Goal: Information Seeking & Learning: Learn about a topic

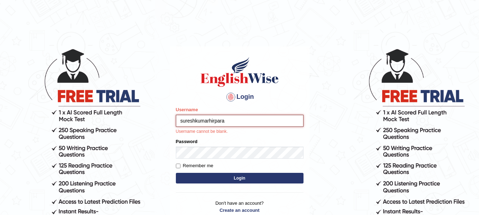
type input "sureshkumarhirpara"
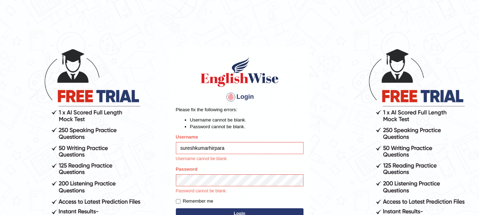
type input "sureshkumarhirpara"
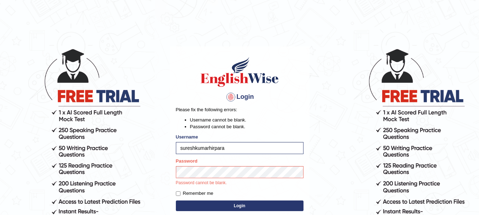
click at [197, 203] on button "Login" at bounding box center [240, 206] width 128 height 11
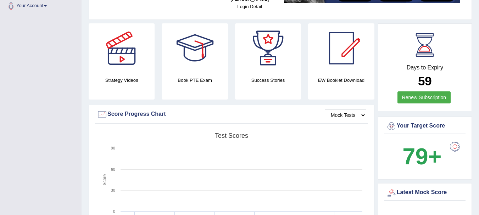
scroll to position [162, 0]
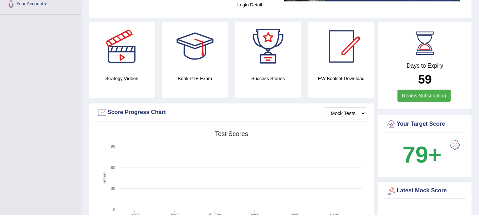
click at [128, 75] on h4 "Strategy Videos" at bounding box center [122, 78] width 66 height 7
click at [126, 44] on div at bounding box center [122, 47] width 50 height 50
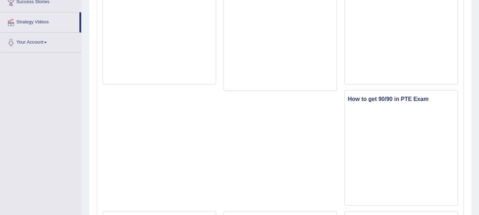
scroll to position [120, 0]
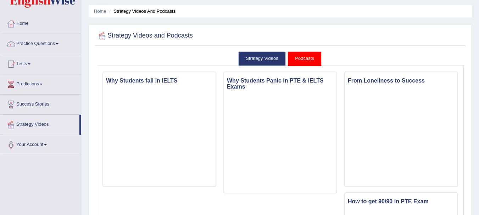
scroll to position [0, 0]
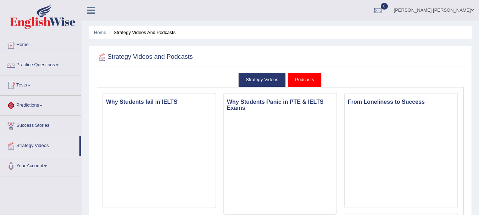
click at [44, 107] on link "Predictions" at bounding box center [40, 105] width 81 height 18
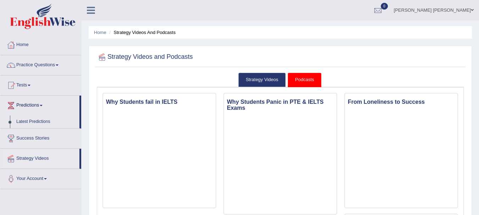
click at [44, 107] on link "Predictions" at bounding box center [39, 105] width 79 height 18
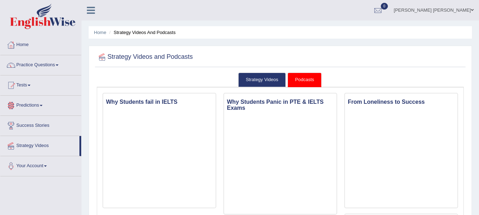
click at [53, 67] on link "Practice Questions" at bounding box center [40, 64] width 81 height 18
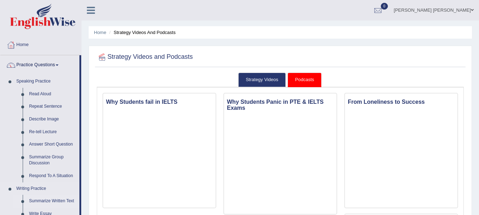
click at [54, 201] on link "Summarize Written Text" at bounding box center [53, 201] width 54 height 13
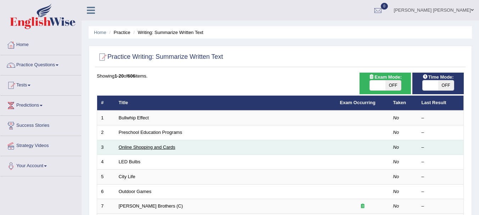
click at [146, 146] on link "Online Shopping and Cards" at bounding box center [147, 147] width 57 height 5
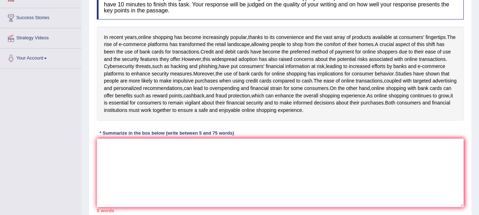
scroll to position [108, 0]
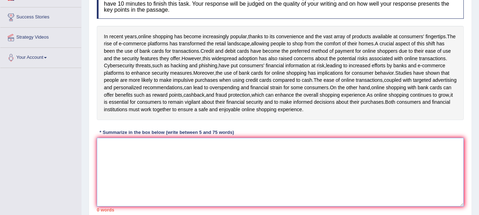
click at [365, 180] on textarea at bounding box center [280, 172] width 367 height 69
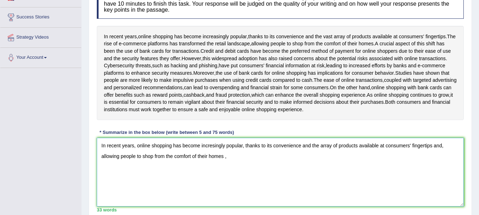
click at [225, 173] on textarea "In recent years, online shopping has become incresingly popular, thanks to its …" at bounding box center [280, 172] width 367 height 69
click at [238, 171] on textarea "In recent years, online shopping has become incresingly popular, thanks to its …" at bounding box center [280, 172] width 367 height 69
drag, startPoint x: 260, startPoint y: 171, endPoint x: 226, endPoint y: 169, distance: 34.4
click at [226, 169] on textarea "In recent years, online shopping has become incresingly popular, thanks to its …" at bounding box center [280, 172] width 367 height 69
click at [265, 171] on textarea "In recent years, online shopping has become incresingly popular, thanks to its …" at bounding box center [280, 172] width 367 height 69
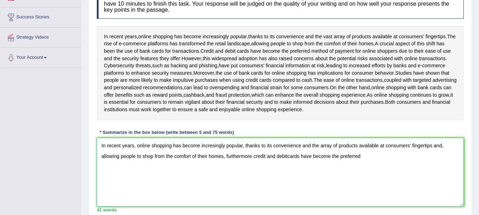
click at [382, 169] on textarea "In recent years, online shopping has become incresingly popular, thanks to its …" at bounding box center [280, 172] width 367 height 69
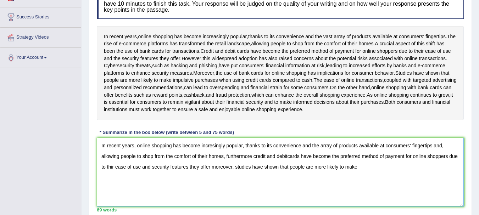
click at [361, 182] on textarea "In recent years, online shopping has become incresingly popular, thanks to its …" at bounding box center [280, 172] width 367 height 69
click at [361, 183] on textarea "In recent years, online shopping has become incresingly popular, thanks to its …" at bounding box center [280, 172] width 367 height 69
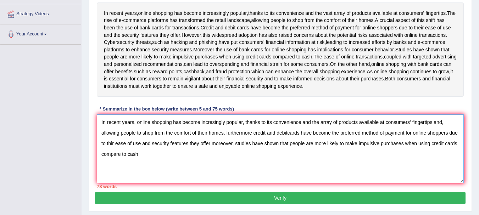
scroll to position [133, 0]
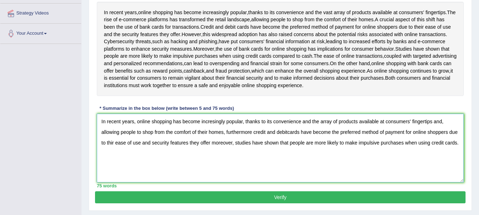
click at [137, 137] on textarea "In recent years, online shopping has become incresingly popular, thanks to its …" at bounding box center [280, 148] width 367 height 69
click at [107, 136] on textarea "In recent years, online shopping has become incresingly popular, thanks to its …" at bounding box center [280, 148] width 367 height 69
click at [443, 158] on textarea "In present, online shopping has become incresingly popular, thanks to its conve…" at bounding box center [280, 148] width 367 height 69
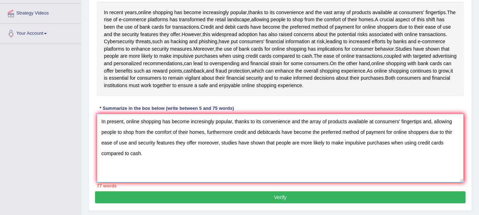
click at [268, 148] on textarea "In present, online shopping has become incresingly popular, thanks to its conve…" at bounding box center [280, 148] width 367 height 69
click at [451, 146] on textarea "In present, online shopping has become incresingly popular, thanks to its conve…" at bounding box center [280, 148] width 367 height 69
click at [196, 156] on textarea "In present, online shopping has become incresingly popular, thanks to its conve…" at bounding box center [280, 148] width 367 height 69
click at [308, 137] on textarea "In present, online shopping has become incresingly popular, thanks to its conve…" at bounding box center [280, 148] width 367 height 69
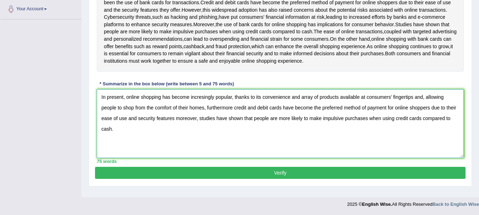
scroll to position [160, 0]
click at [413, 109] on textarea "In present, online shopping has become incresingly popular, thanks to its conve…" at bounding box center [280, 123] width 367 height 69
click at [232, 119] on textarea "In present, online shopping has become incresingly popular, thanks to its conve…" at bounding box center [280, 123] width 367 height 69
click at [175, 131] on textarea "In present, online shopping has become incresingly popular, thanks to its conve…" at bounding box center [280, 123] width 367 height 69
type textarea "In present, online shopping has become incresingly popular, thanks to its conve…"
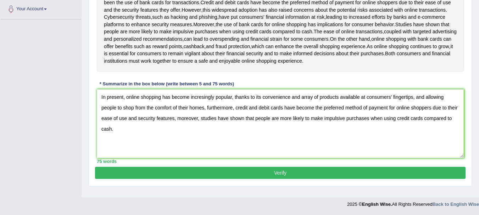
click at [244, 179] on button "Verify" at bounding box center [280, 173] width 370 height 12
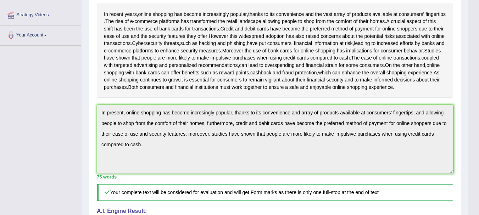
scroll to position [123, 0]
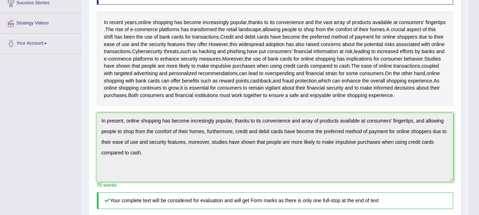
click at [444, 47] on div "In recent years , online shopping has become increasingly popular , thanks to i…" at bounding box center [275, 59] width 356 height 95
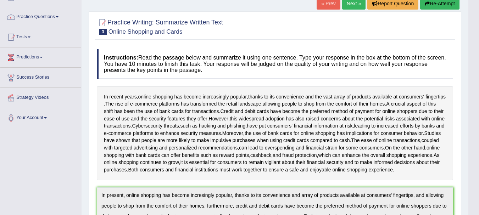
scroll to position [34, 0]
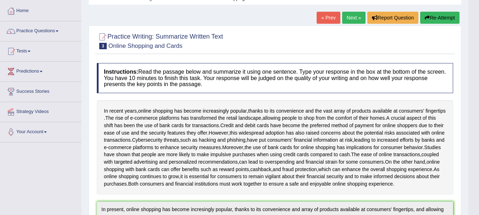
click at [357, 17] on link "Next »" at bounding box center [353, 18] width 23 height 12
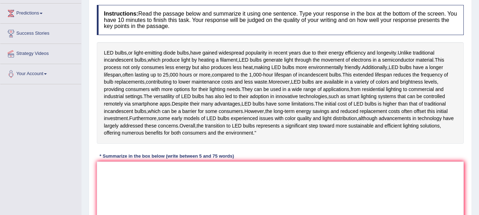
scroll to position [125, 0]
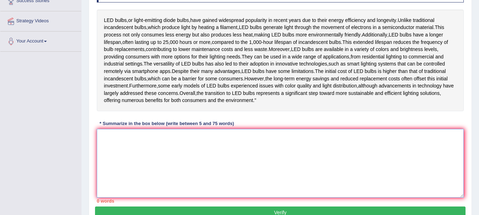
click at [191, 165] on textarea at bounding box center [280, 163] width 367 height 69
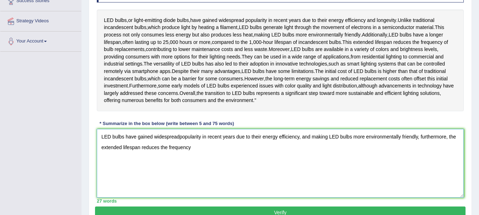
click at [142, 167] on textarea "LED bulbs have gained widespreadpopularity in recent years due to their energy …" at bounding box center [280, 163] width 367 height 69
click at [226, 170] on textarea "LED bulbs have gained widespreadpopularity in recent years due to their energy …" at bounding box center [280, 163] width 367 height 69
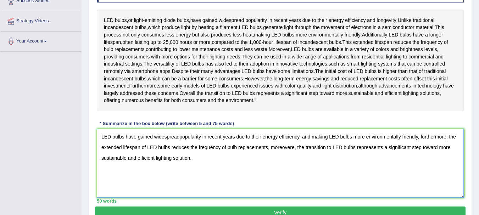
click at [180, 158] on textarea "LED bulbs have gained widespreadpopularity in recent years due to their energy …" at bounding box center [280, 163] width 367 height 69
click at [372, 170] on textarea "LED bulbs have gained widespread popularity in recent years due to their energy…" at bounding box center [280, 163] width 367 height 69
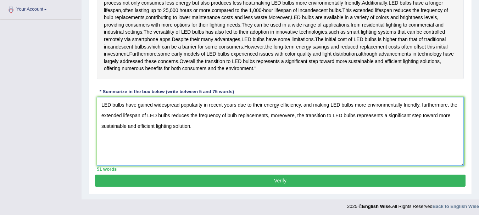
scroll to position [157, 0]
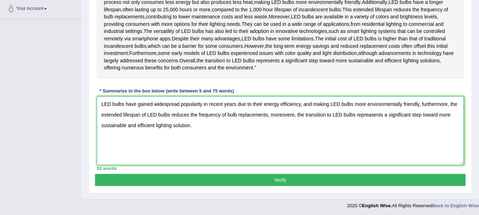
click at [454, 160] on textarea "LED bulbs have gained widespread popularity in recent years due to their energy…" at bounding box center [280, 130] width 367 height 69
click at [377, 136] on textarea "LED bulbs have gained widespread popularity in recent years due to their energy…" at bounding box center [280, 130] width 367 height 69
click at [267, 135] on textarea "LED bulbs have gained widespread popularity in recent years due to their energy…" at bounding box center [280, 130] width 367 height 69
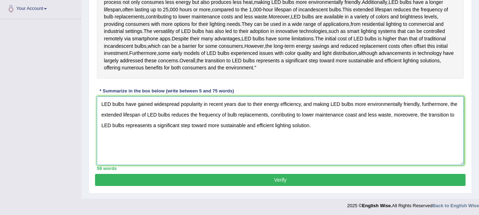
click at [141, 147] on textarea "LED bulbs have gained widespread popularity in recent years due to their energy…" at bounding box center [280, 130] width 367 height 69
click at [139, 147] on textarea "LED bulbs have gained widespread popularity in recent years due to their energy…" at bounding box center [280, 130] width 367 height 69
click at [310, 148] on textarea "LED bulbs have gained widespread popularity in recent years due to their energy…" at bounding box center [280, 130] width 367 height 69
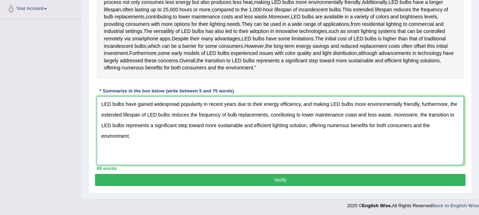
type textarea "LED bulbs have gained widespread popularity in recent years due to their energy…"
click at [238, 186] on button "Verify" at bounding box center [280, 180] width 370 height 12
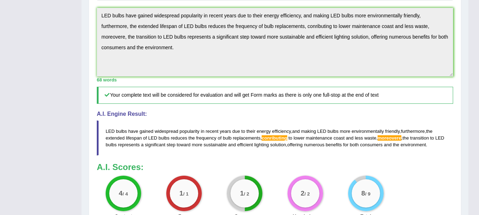
scroll to position [225, 0]
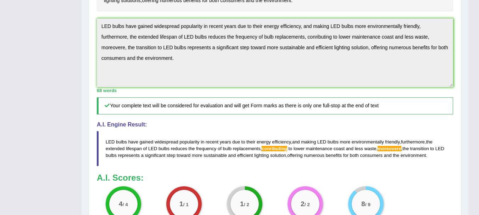
click at [94, 47] on div "Practice Writing: Summarize Written Text 4 LED Bulbs Instructions: Read the pas…" at bounding box center [275, 56] width 372 height 443
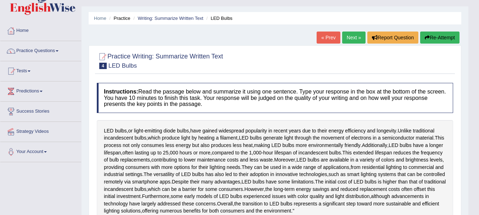
scroll to position [12, 0]
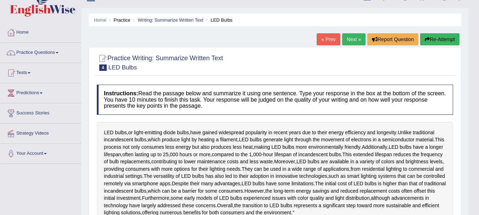
click at [436, 36] on button "Re-Attempt" at bounding box center [439, 39] width 39 height 12
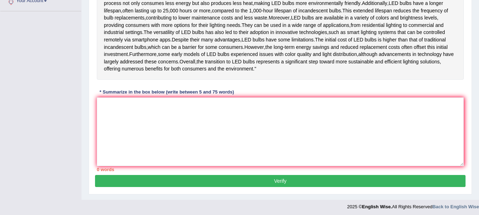
scroll to position [190, 0]
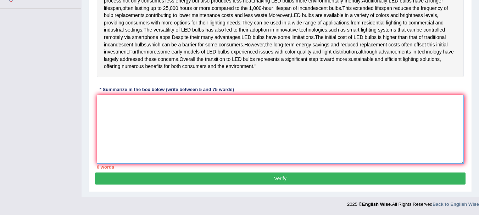
click at [420, 120] on textarea at bounding box center [280, 129] width 367 height 69
paste textarea "LED bulbs have gained widespread popularity in recent years due to their energy…"
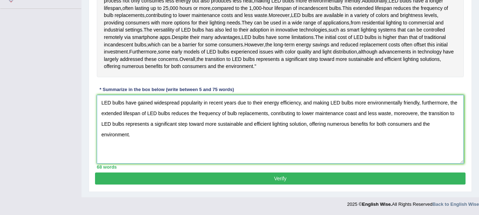
click at [278, 114] on textarea "LED bulbs have gained widespread popularity in recent years due to their energy…" at bounding box center [280, 129] width 367 height 69
click at [419, 113] on textarea "LED bulbs have gained widespread popularity in recent years due to their energy…" at bounding box center [280, 129] width 367 height 69
type textarea "LED bulbs have gained widespread popularity in recent years due to their energy…"
click at [343, 177] on button "Verify" at bounding box center [280, 179] width 370 height 12
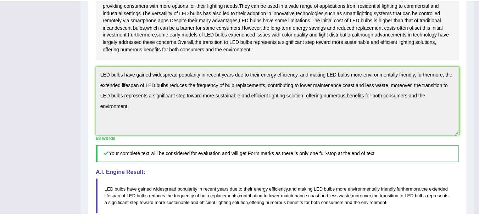
scroll to position [186, 0]
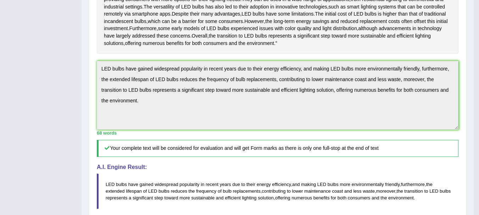
drag, startPoint x: 483, startPoint y: 96, endPoint x: 483, endPoint y: 117, distance: 20.2
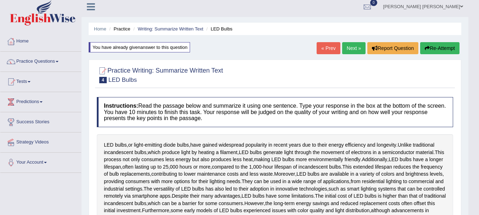
scroll to position [0, 0]
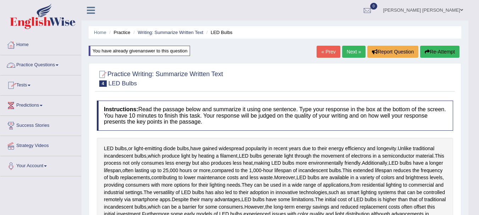
click at [45, 69] on link "Practice Questions" at bounding box center [40, 64] width 81 height 18
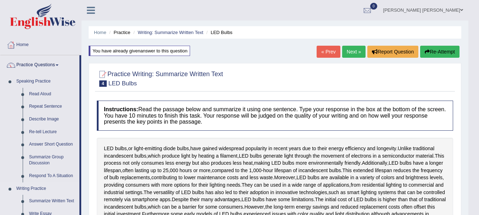
drag, startPoint x: 80, startPoint y: 175, endPoint x: 80, endPoint y: 183, distance: 7.8
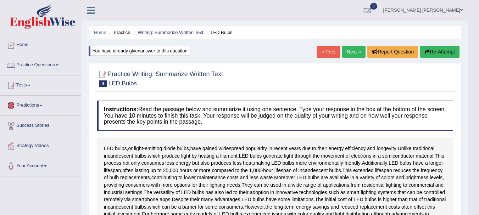
click at [51, 64] on link "Practice Questions" at bounding box center [40, 64] width 81 height 18
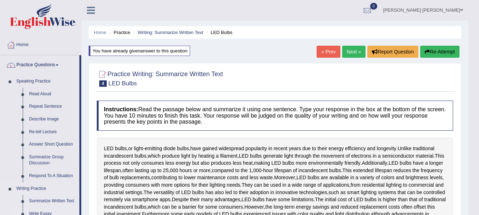
click at [61, 211] on link "Write Essay" at bounding box center [53, 214] width 54 height 13
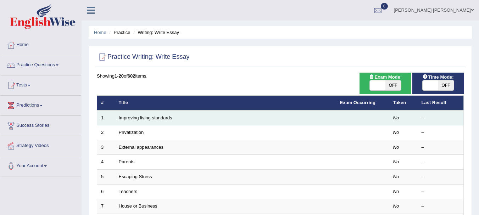
click at [164, 118] on link "Improving living standards" at bounding box center [146, 117] width 54 height 5
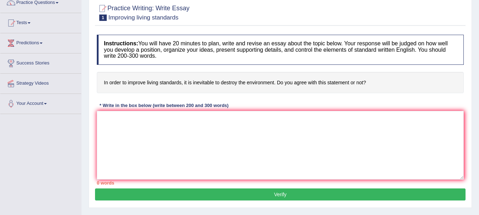
scroll to position [63, 0]
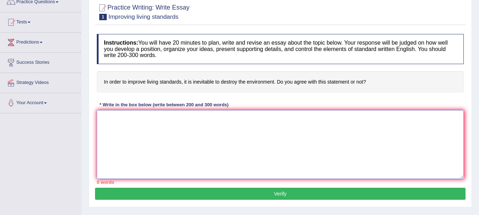
click at [168, 148] on textarea at bounding box center [280, 144] width 367 height 69
paste textarea "The increasing influence of (essay topic) on our lives has ignited numerous dis…"
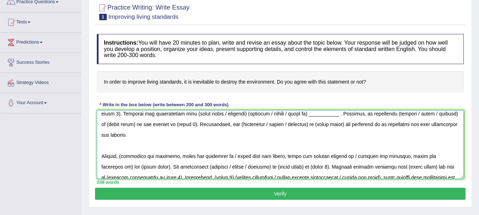
scroll to position [4, 0]
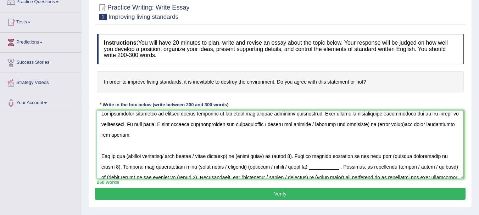
click at [195, 124] on textarea at bounding box center [280, 144] width 367 height 69
click at [199, 125] on textarea at bounding box center [280, 144] width 367 height 69
drag, startPoint x: 266, startPoint y: 124, endPoint x: 368, endPoint y: 125, distance: 102.0
click at [368, 125] on textarea at bounding box center [280, 144] width 367 height 69
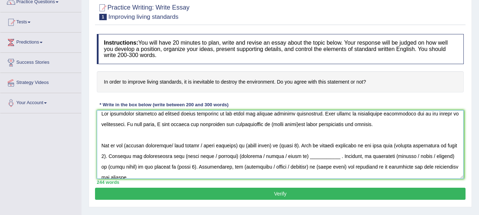
click at [272, 125] on textarea at bounding box center [280, 144] width 367 height 69
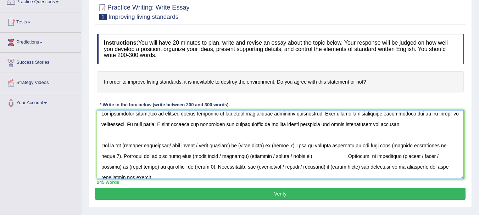
click at [207, 145] on textarea at bounding box center [280, 144] width 367 height 69
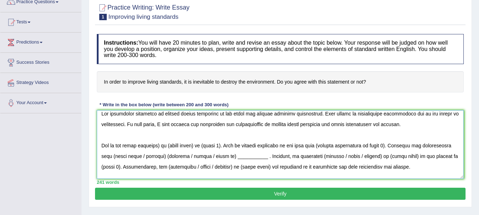
click at [162, 146] on textarea at bounding box center [280, 144] width 367 height 69
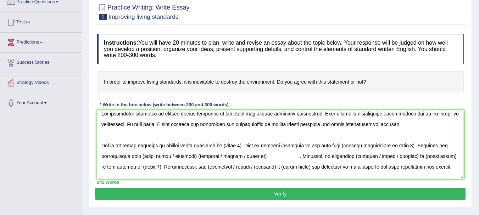
drag, startPoint x: 104, startPoint y: 82, endPoint x: 167, endPoint y: 80, distance: 62.7
click at [167, 80] on h4 "In order to improve living standards, it is inevitable to destroy the environme…" at bounding box center [280, 82] width 367 height 22
drag, startPoint x: 102, startPoint y: 146, endPoint x: 226, endPoint y: 144, distance: 123.7
click at [226, 144] on textarea at bounding box center [280, 144] width 367 height 69
click at [226, 145] on textarea at bounding box center [280, 144] width 367 height 69
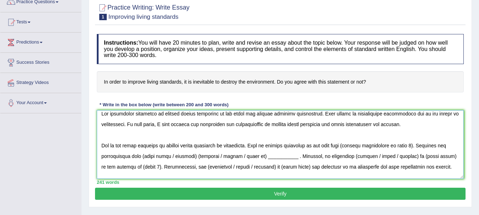
click at [339, 147] on textarea at bounding box center [280, 144] width 367 height 69
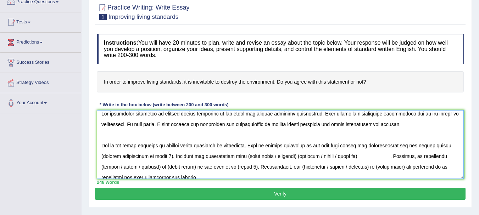
click at [439, 146] on textarea at bounding box center [280, 144] width 367 height 69
click at [444, 146] on textarea at bounding box center [280, 144] width 367 height 69
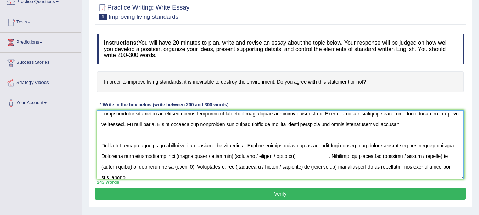
click at [176, 156] on textarea at bounding box center [280, 144] width 367 height 69
click at [174, 156] on textarea at bounding box center [280, 144] width 367 height 69
drag, startPoint x: 102, startPoint y: 158, endPoint x: 229, endPoint y: 152, distance: 126.3
click at [229, 152] on textarea at bounding box center [280, 144] width 367 height 69
click at [229, 156] on textarea at bounding box center [280, 144] width 367 height 69
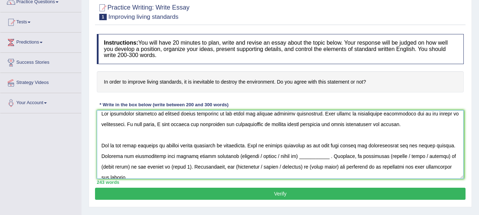
drag, startPoint x: 275, startPoint y: 156, endPoint x: 229, endPoint y: 155, distance: 45.4
click at [229, 155] on textarea at bounding box center [280, 144] width 367 height 69
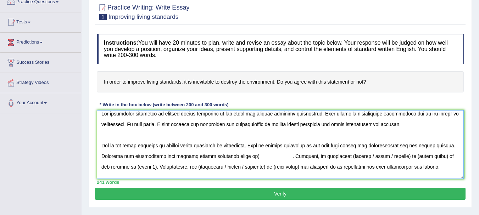
click at [247, 157] on textarea at bounding box center [280, 144] width 367 height 69
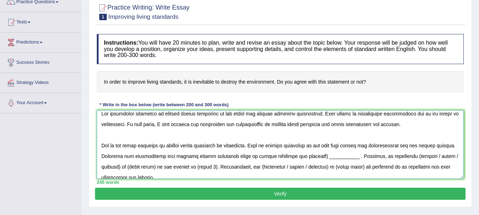
click at [287, 158] on textarea at bounding box center [280, 144] width 367 height 69
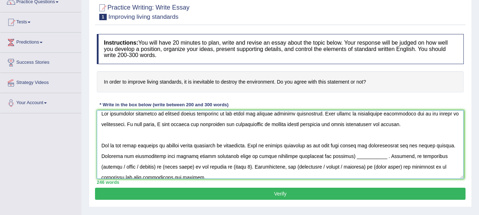
click at [295, 157] on textarea at bounding box center [280, 144] width 367 height 69
click at [286, 158] on textarea at bounding box center [280, 144] width 367 height 69
click at [371, 157] on textarea at bounding box center [280, 144] width 367 height 69
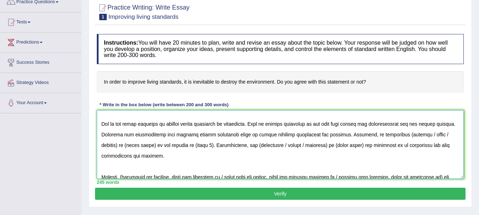
scroll to position [28, 0]
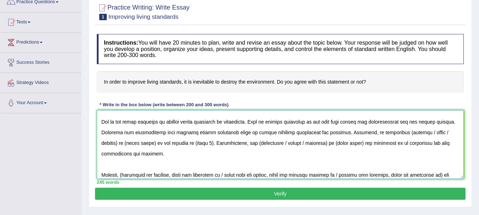
click at [320, 133] on textarea at bounding box center [280, 144] width 367 height 69
click at [146, 142] on textarea at bounding box center [280, 144] width 367 height 69
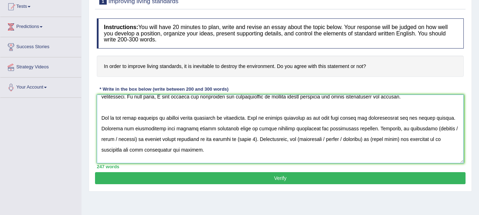
scroll to position [20, 0]
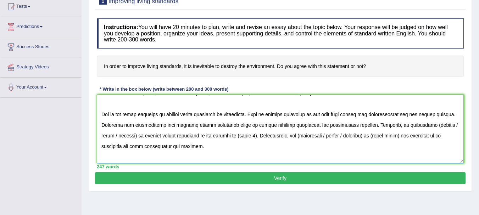
click at [452, 142] on textarea at bounding box center [280, 129] width 367 height 69
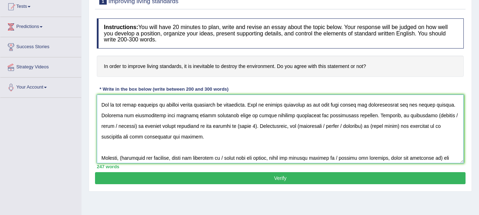
scroll to position [28, 0]
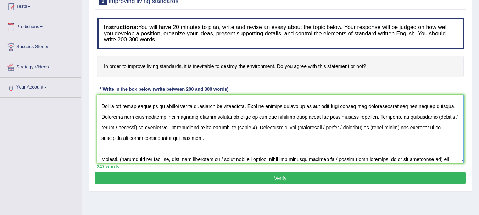
drag, startPoint x: 101, startPoint y: 107, endPoint x: 195, endPoint y: 138, distance: 98.9
click at [193, 138] on textarea at bounding box center [280, 129] width 367 height 69
click at [253, 124] on textarea at bounding box center [280, 129] width 367 height 69
drag, startPoint x: 421, startPoint y: 117, endPoint x: 102, endPoint y: 128, distance: 319.4
click at [102, 128] on textarea at bounding box center [280, 129] width 367 height 69
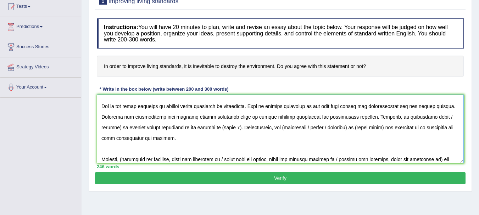
click at [121, 127] on textarea at bounding box center [280, 129] width 367 height 69
drag, startPoint x: 369, startPoint y: 116, endPoint x: 185, endPoint y: 126, distance: 183.8
click at [185, 126] on textarea at bounding box center [280, 129] width 367 height 69
click at [372, 124] on textarea at bounding box center [280, 129] width 367 height 69
click at [304, 146] on textarea at bounding box center [280, 129] width 367 height 69
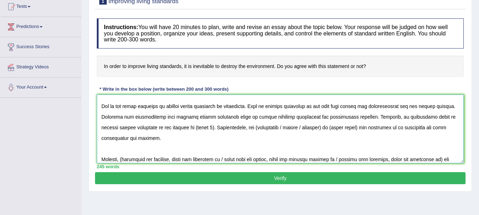
scroll to position [4, 0]
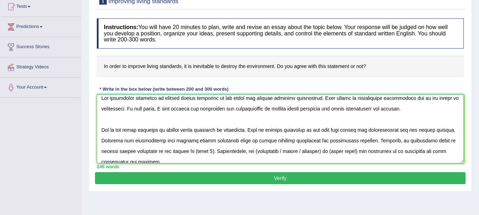
click at [179, 99] on textarea at bounding box center [280, 129] width 367 height 69
click at [290, 108] on textarea at bounding box center [280, 129] width 367 height 69
click at [184, 132] on textarea at bounding box center [280, 129] width 367 height 69
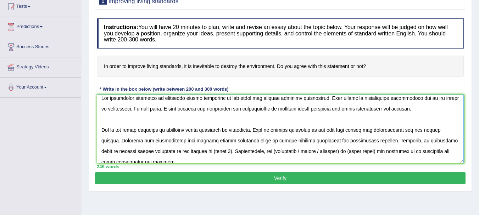
click at [193, 139] on textarea at bounding box center [280, 129] width 367 height 69
click at [301, 144] on textarea at bounding box center [280, 129] width 367 height 69
type textarea "The increasing influence of improving living standards on our lives has ignited…"
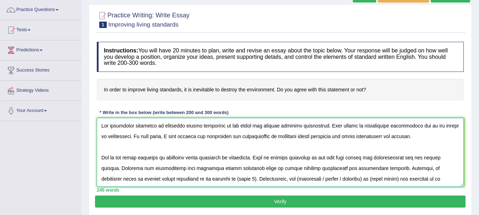
scroll to position [56, 0]
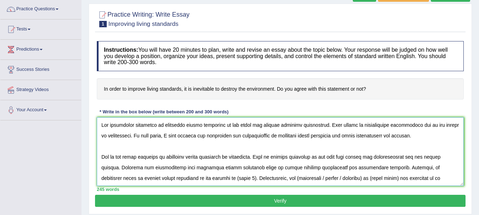
drag, startPoint x: 395, startPoint y: 158, endPoint x: 449, endPoint y: 154, distance: 53.9
click at [449, 154] on textarea at bounding box center [280, 151] width 367 height 69
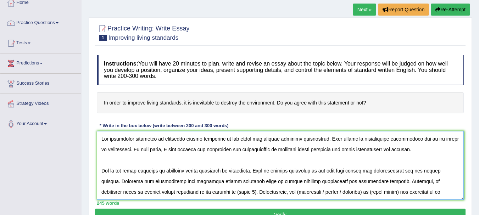
scroll to position [0, 0]
